Goal: Unclear: Browse casually

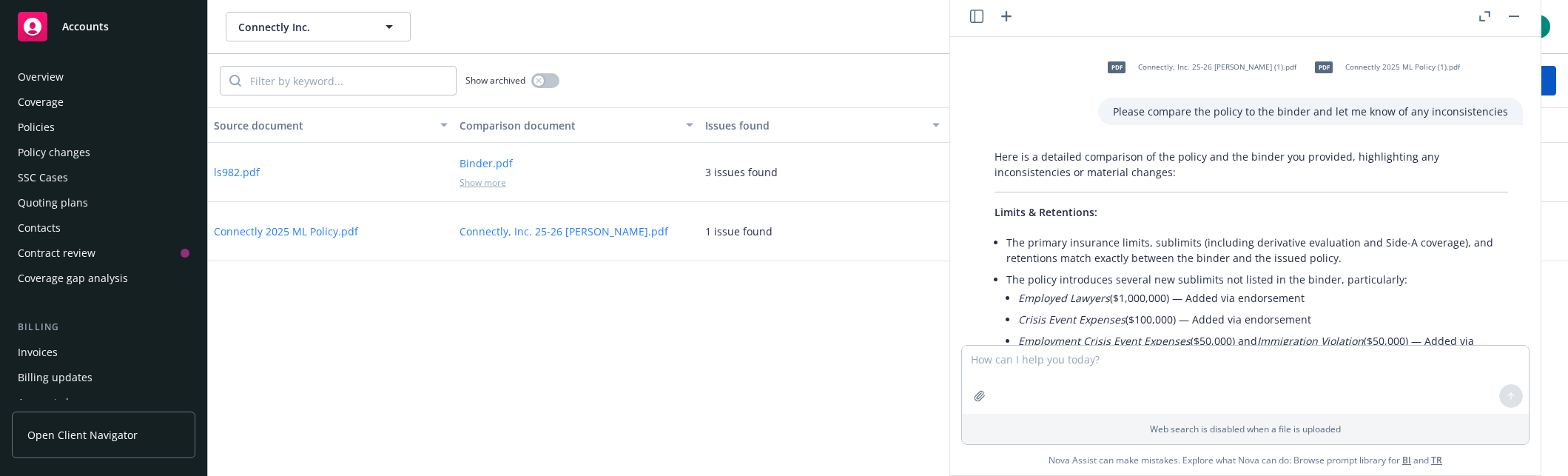
scroll to position [1357, 0]
